Goal: Navigation & Orientation: Go to known website

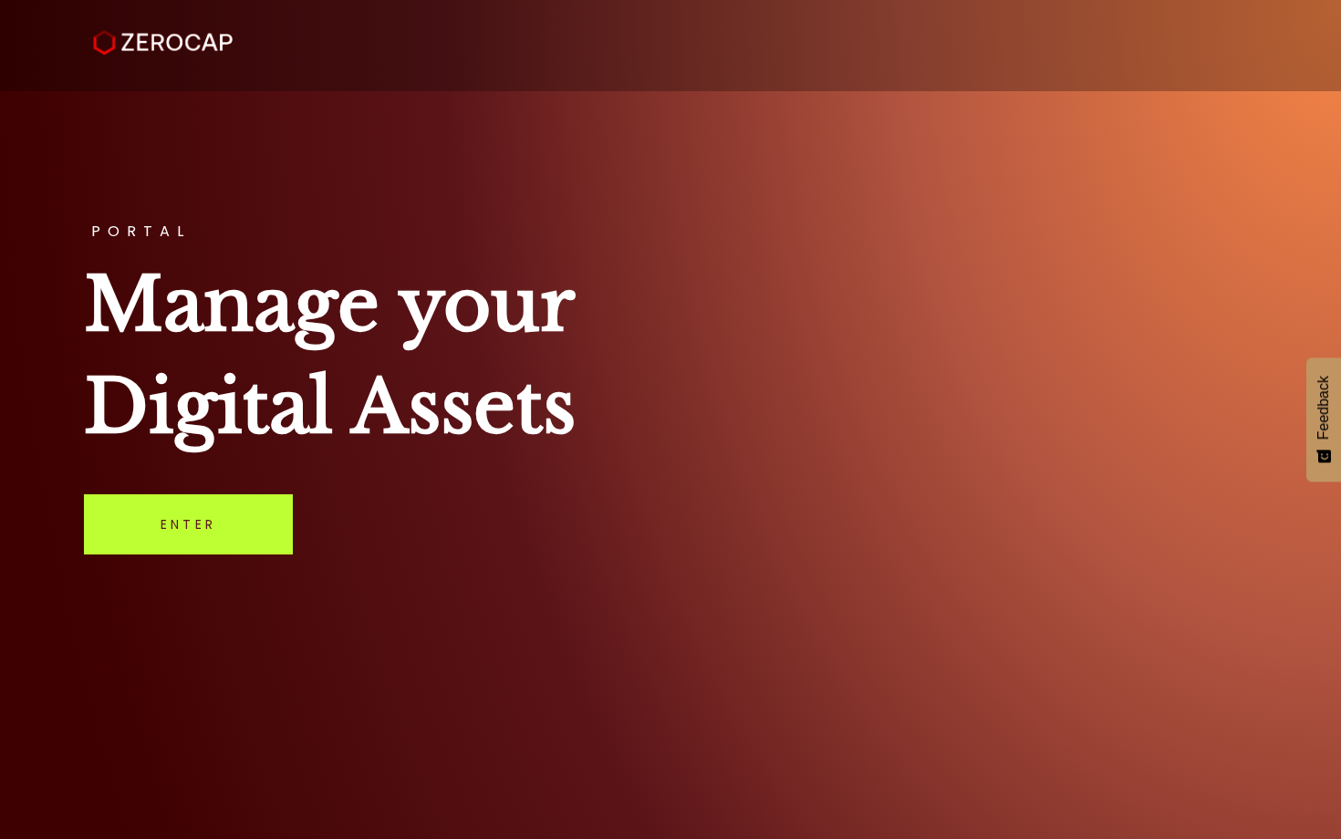
click at [239, 511] on link "Enter" at bounding box center [188, 524] width 209 height 60
